Goal: Transaction & Acquisition: Purchase product/service

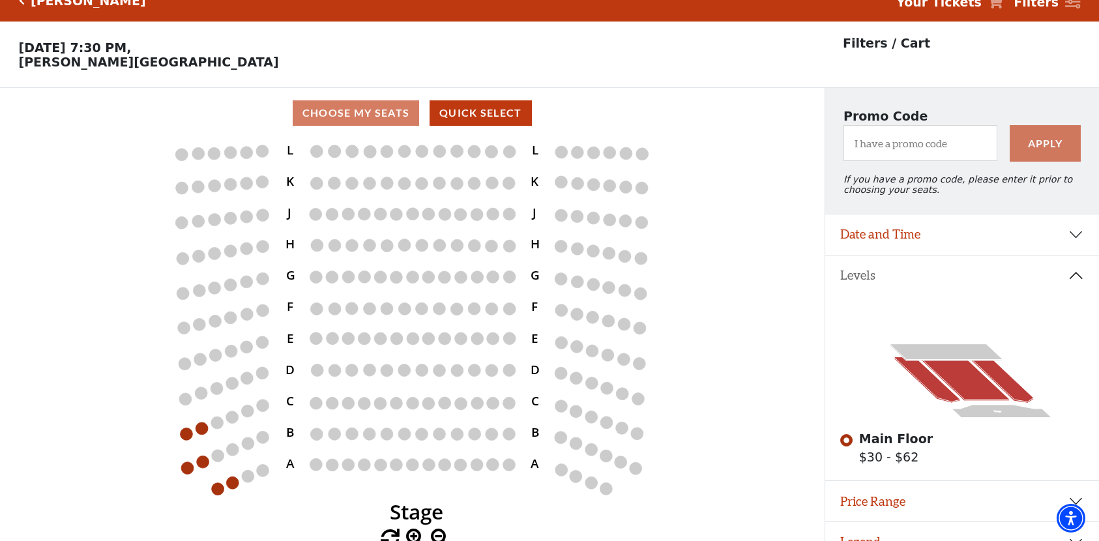
scroll to position [44, 0]
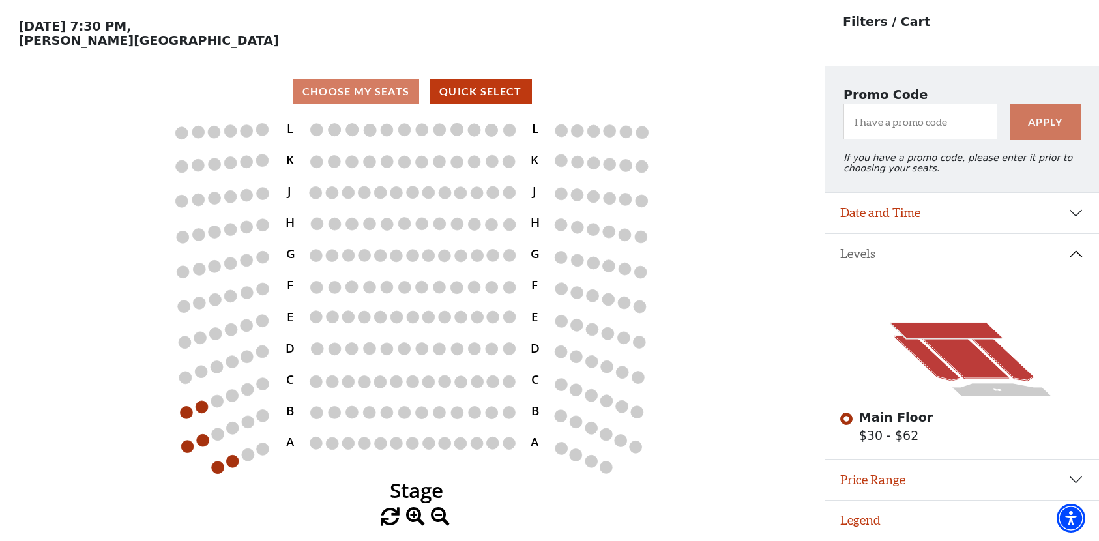
click at [931, 330] on icon at bounding box center [945, 331] width 111 height 16
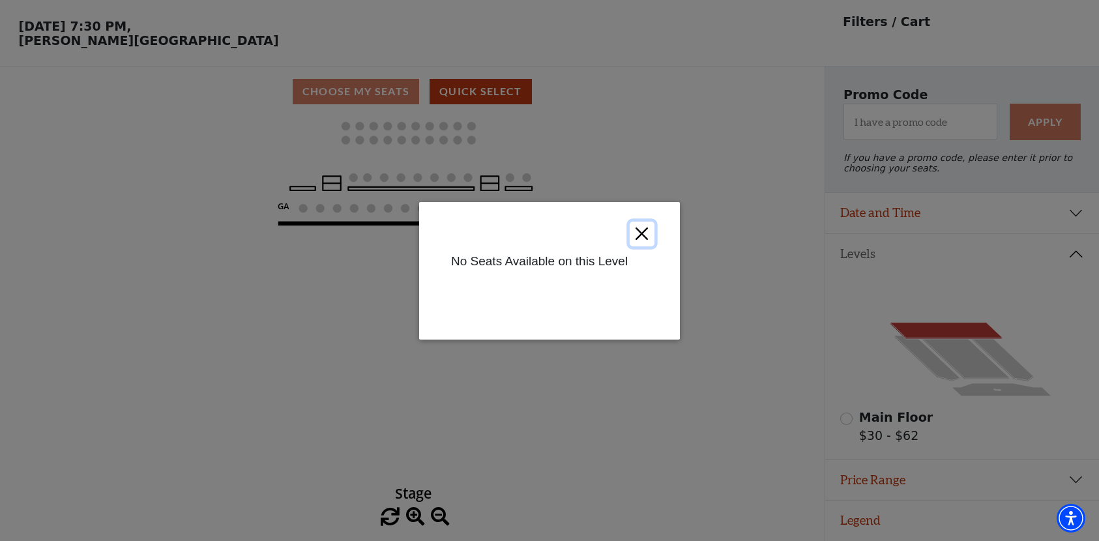
click at [641, 232] on button "Close" at bounding box center [641, 233] width 25 height 25
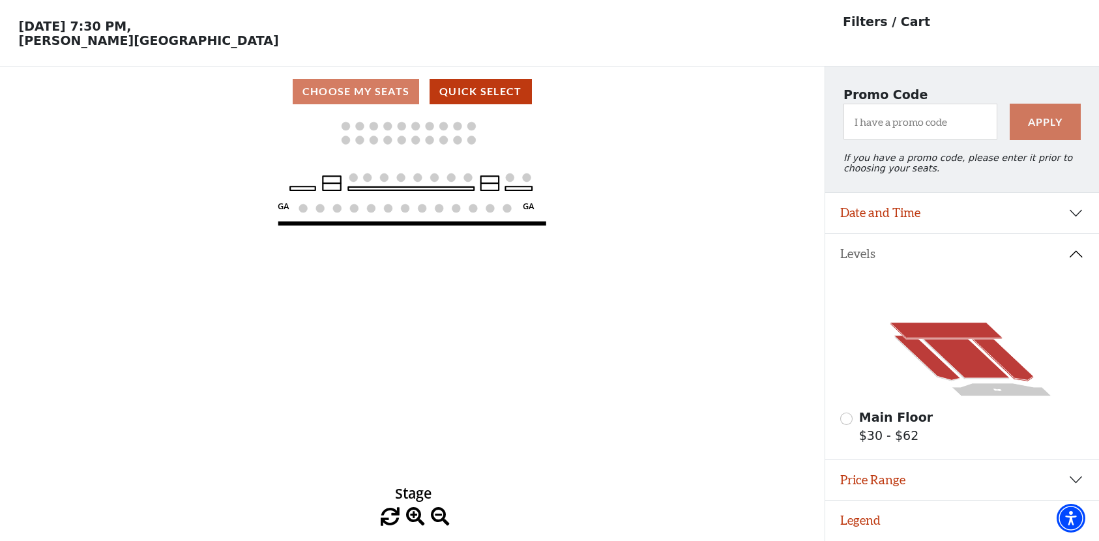
click at [970, 364] on icon at bounding box center [964, 357] width 89 height 42
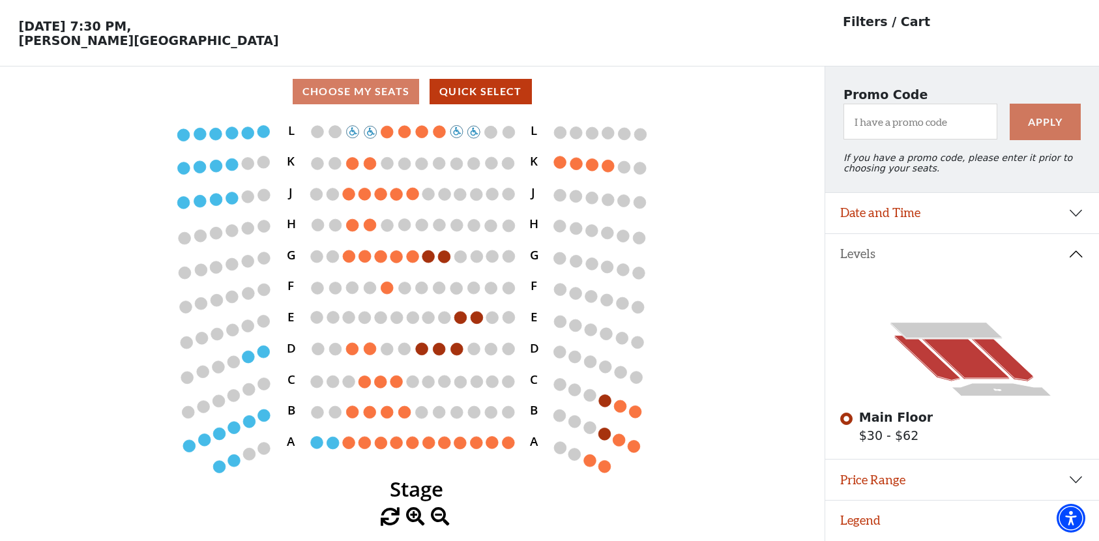
scroll to position [44, 0]
